Goal: Task Accomplishment & Management: Manage account settings

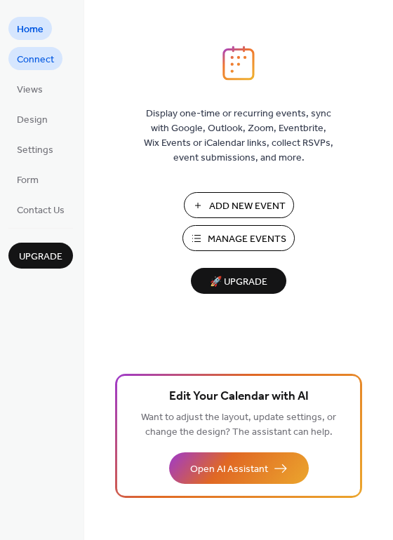
click at [36, 61] on span "Connect" at bounding box center [35, 60] width 37 height 15
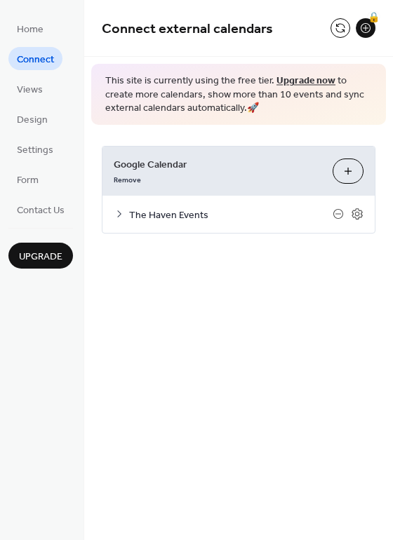
click at [116, 212] on icon at bounding box center [119, 213] width 11 height 11
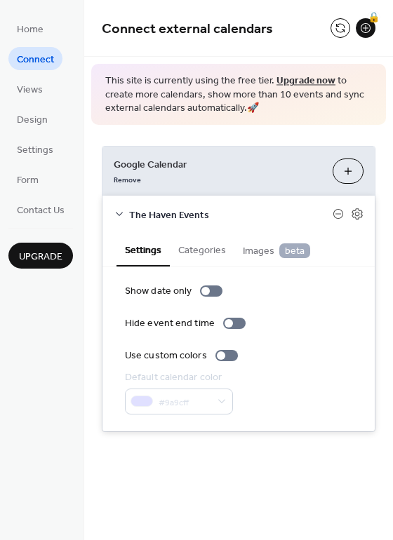
click at [116, 212] on icon at bounding box center [119, 213] width 11 height 11
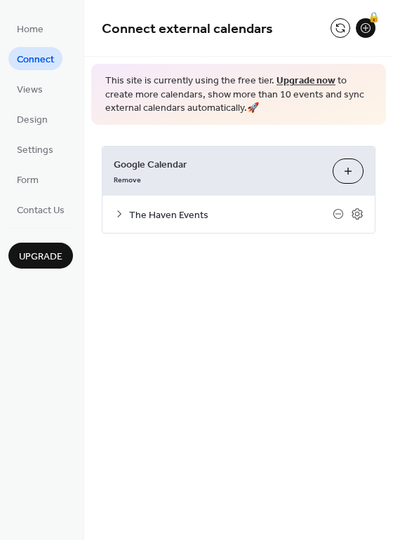
click at [334, 175] on button "Choose Calendars" at bounding box center [348, 171] width 31 height 25
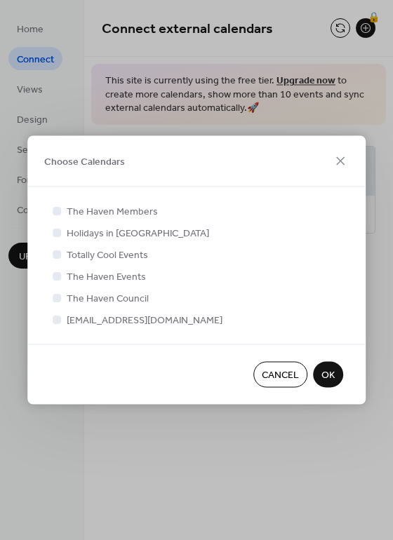
click at [56, 320] on div at bounding box center [57, 319] width 8 height 8
click at [58, 320] on div at bounding box center [57, 319] width 8 height 8
click at [58, 299] on div at bounding box center [57, 297] width 8 height 8
click at [60, 318] on div at bounding box center [57, 319] width 8 height 8
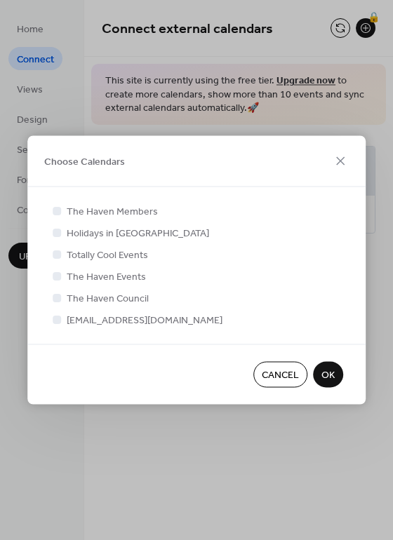
click at [60, 318] on div at bounding box center [57, 319] width 8 height 8
click at [54, 274] on icon at bounding box center [57, 276] width 6 height 6
click at [54, 274] on div at bounding box center [57, 276] width 8 height 8
click at [54, 255] on div at bounding box center [57, 254] width 8 height 8
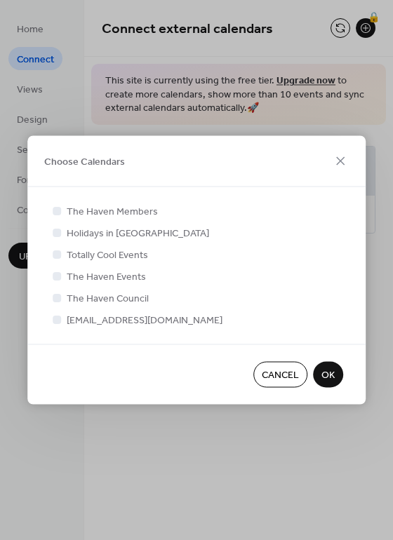
click at [283, 375] on span "Cancel" at bounding box center [280, 375] width 37 height 15
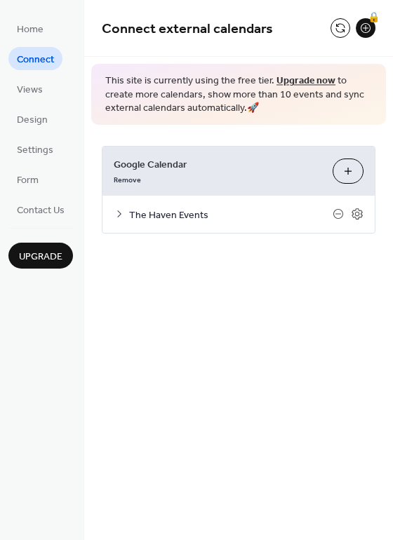
click at [119, 213] on icon at bounding box center [119, 213] width 11 height 11
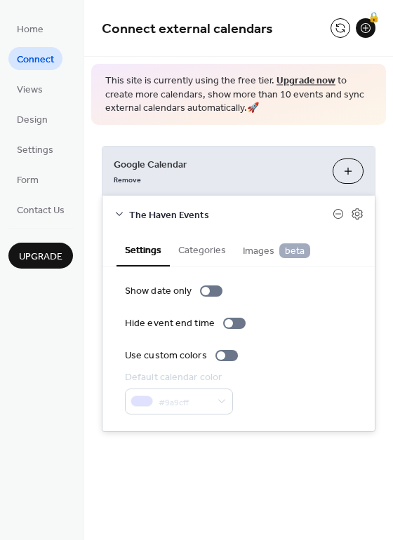
click at [199, 256] on button "Categories" at bounding box center [202, 249] width 65 height 32
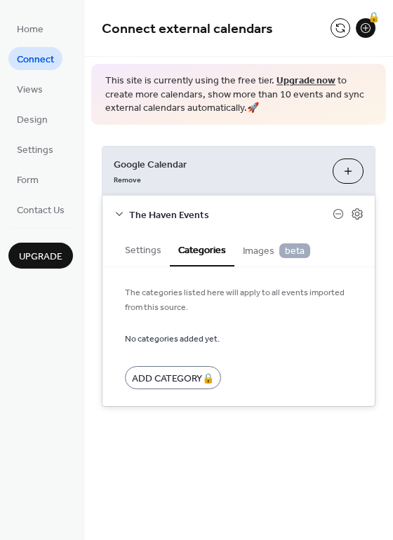
click at [250, 256] on span "Images beta" at bounding box center [276, 250] width 67 height 15
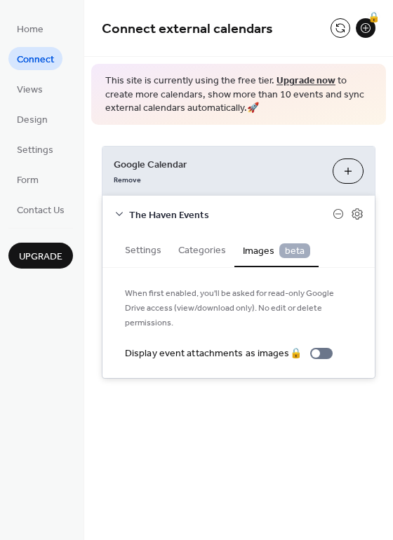
click at [138, 256] on button "Settings" at bounding box center [142, 249] width 53 height 32
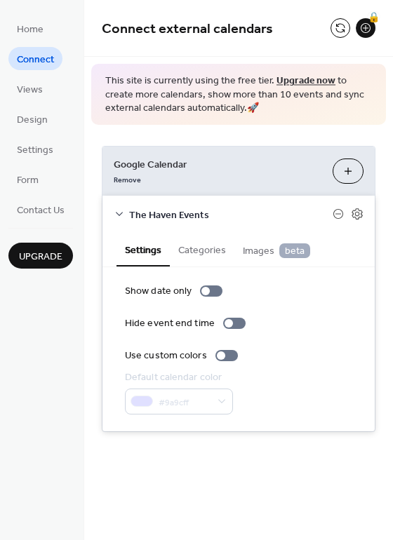
click at [178, 406] on div "#9a9cff" at bounding box center [179, 402] width 108 height 26
click at [230, 325] on div at bounding box center [234, 323] width 22 height 11
click at [196, 256] on button "Categories" at bounding box center [202, 249] width 65 height 32
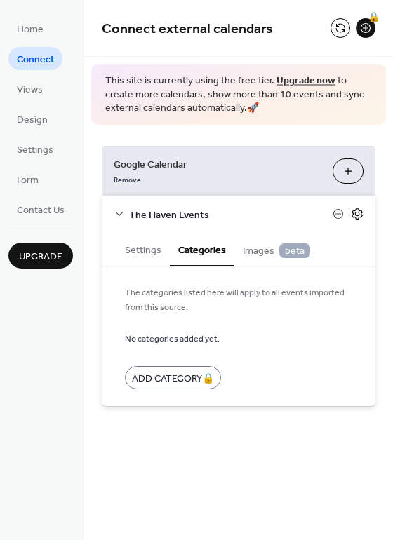
click at [353, 218] on icon at bounding box center [357, 214] width 13 height 13
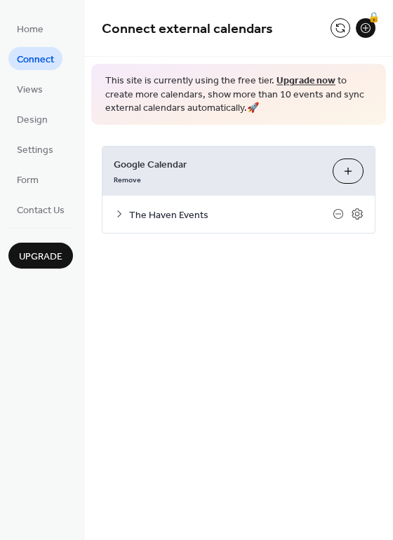
click at [340, 168] on button "Choose Calendars" at bounding box center [348, 171] width 31 height 25
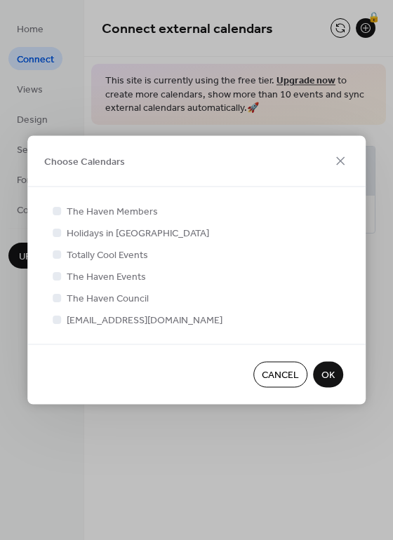
click at [58, 321] on div at bounding box center [57, 319] width 8 height 8
click at [58, 254] on div at bounding box center [57, 254] width 8 height 8
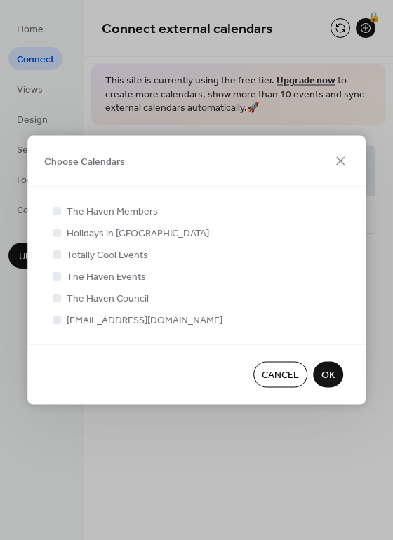
drag, startPoint x: 58, startPoint y: 254, endPoint x: 56, endPoint y: 264, distance: 10.6
click at [55, 254] on div at bounding box center [57, 254] width 8 height 8
click at [56, 274] on icon at bounding box center [57, 276] width 6 height 6
click at [57, 322] on div at bounding box center [57, 319] width 8 height 8
click at [55, 272] on div at bounding box center [57, 276] width 14 height 14
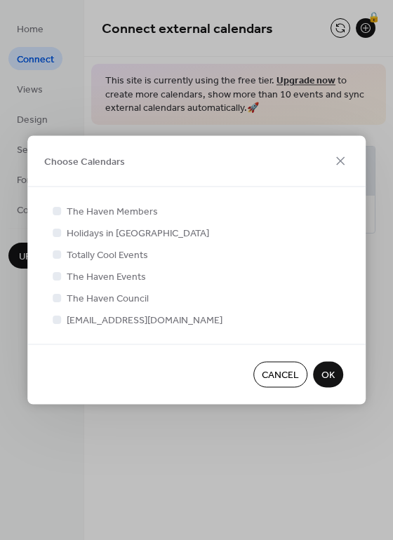
click at [59, 281] on div at bounding box center [57, 276] width 14 height 14
click at [57, 276] on div at bounding box center [57, 276] width 8 height 8
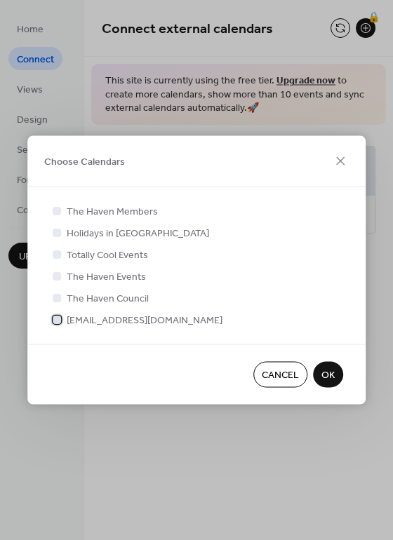
click at [63, 319] on div at bounding box center [57, 319] width 14 height 14
click at [58, 280] on div at bounding box center [57, 276] width 14 height 14
click at [319, 378] on button "OK" at bounding box center [328, 375] width 30 height 26
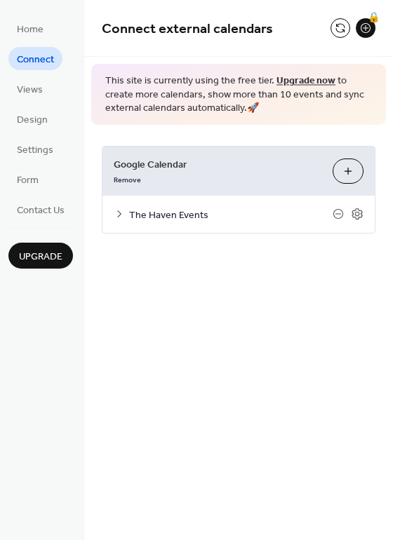
click at [43, 260] on span "Upgrade" at bounding box center [40, 257] width 43 height 15
